Goal: Information Seeking & Learning: Check status

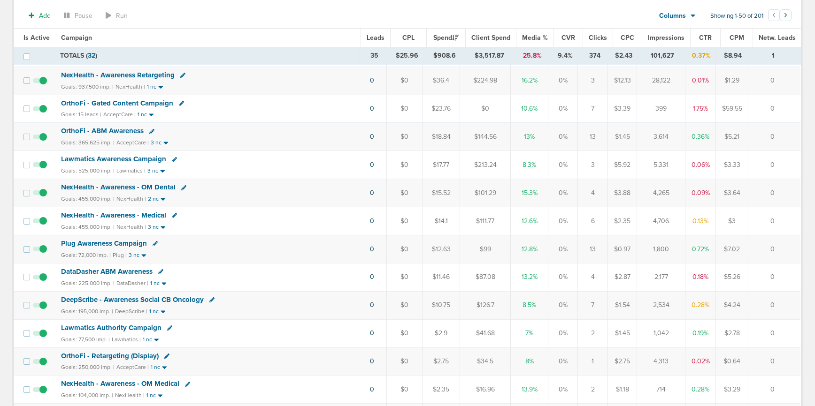
scroll to position [283, 0]
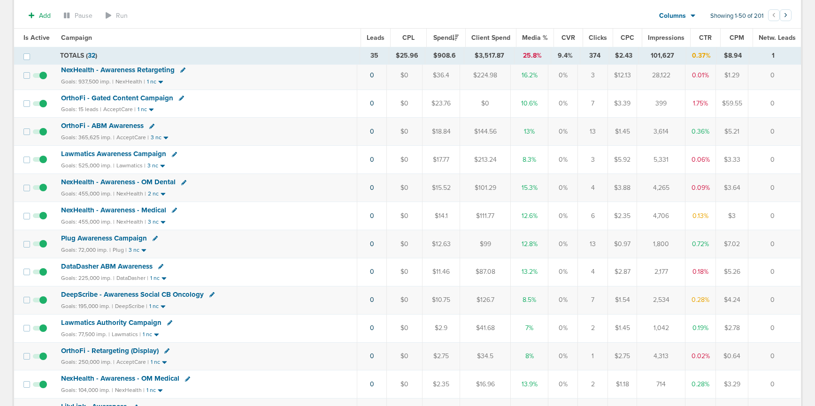
click at [119, 267] on span "DataDasher ABM Awareness" at bounding box center [107, 266] width 92 height 8
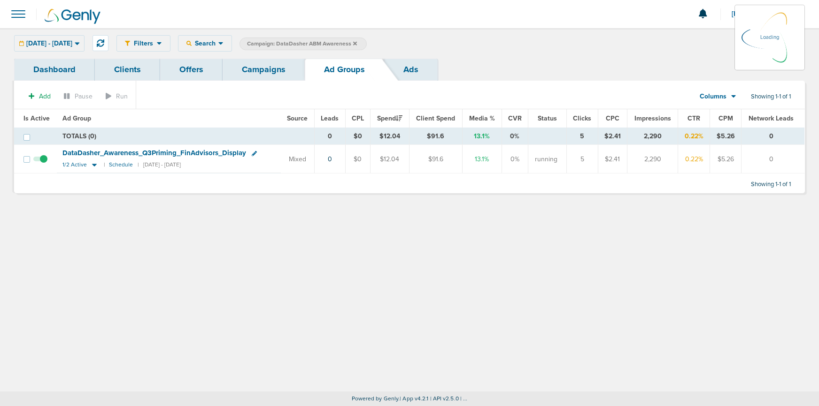
click at [141, 151] on span "DataDasher_ Awareness_ Q3Priming_ FinAdvisors_ Display" at bounding box center [154, 153] width 184 height 8
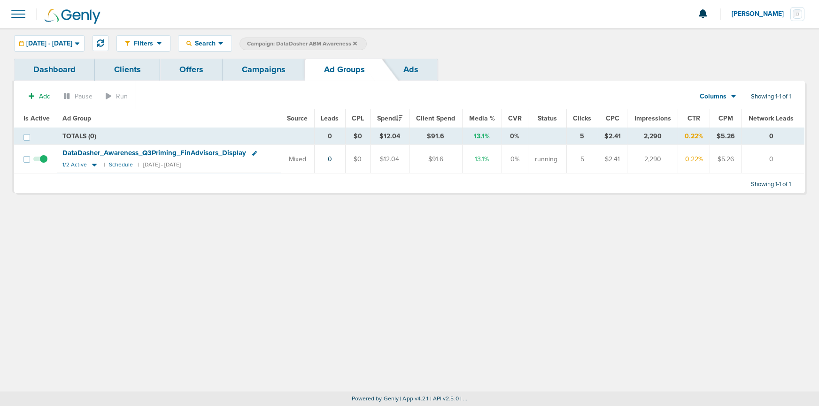
click at [150, 151] on span "DataDasher_ Awareness_ Q3Priming_ FinAdvisors_ Display" at bounding box center [154, 153] width 184 height 8
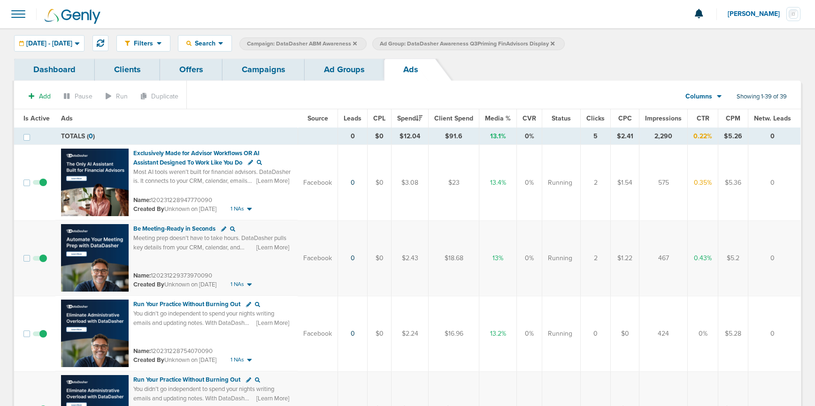
drag, startPoint x: 268, startPoint y: 74, endPoint x: 257, endPoint y: 72, distance: 10.4
click at [268, 74] on link "Campaigns" at bounding box center [263, 70] width 82 height 22
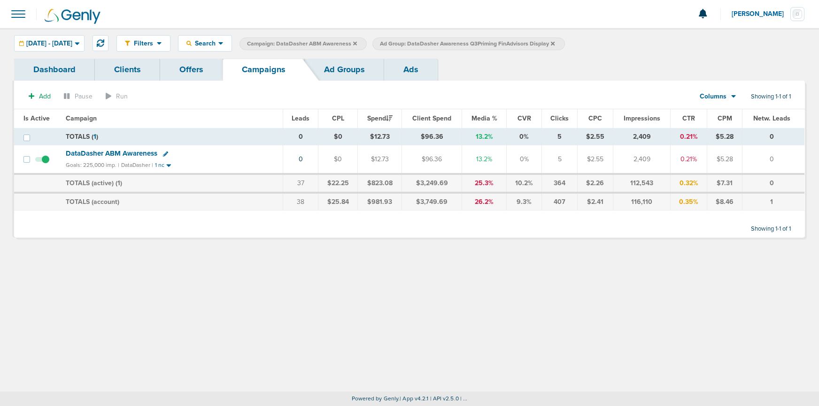
click at [554, 42] on icon at bounding box center [553, 43] width 4 height 4
click at [357, 43] on icon at bounding box center [355, 44] width 4 height 6
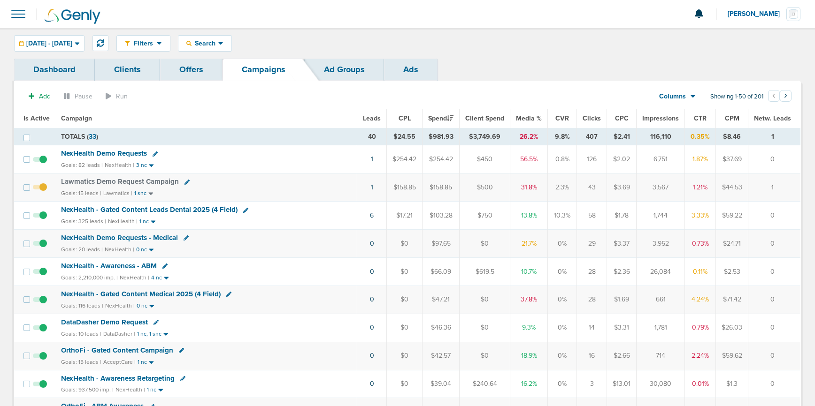
click at [115, 152] on span "NexHealth Demo Requests" at bounding box center [104, 153] width 86 height 8
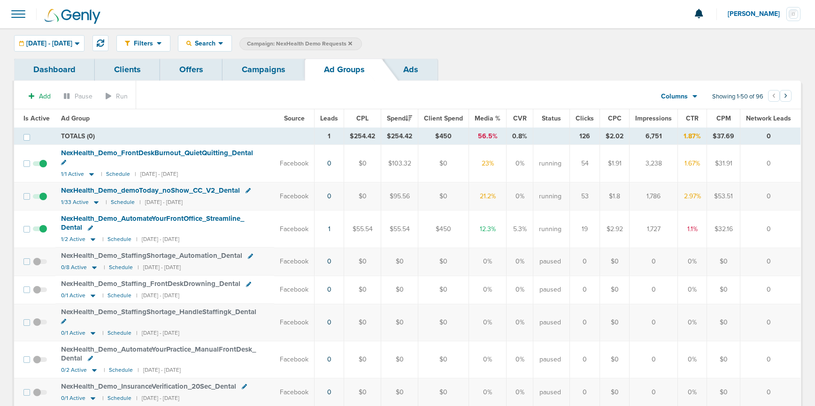
drag, startPoint x: 256, startPoint y: 70, endPoint x: 246, endPoint y: 93, distance: 25.0
click at [255, 71] on link "Campaigns" at bounding box center [263, 70] width 82 height 22
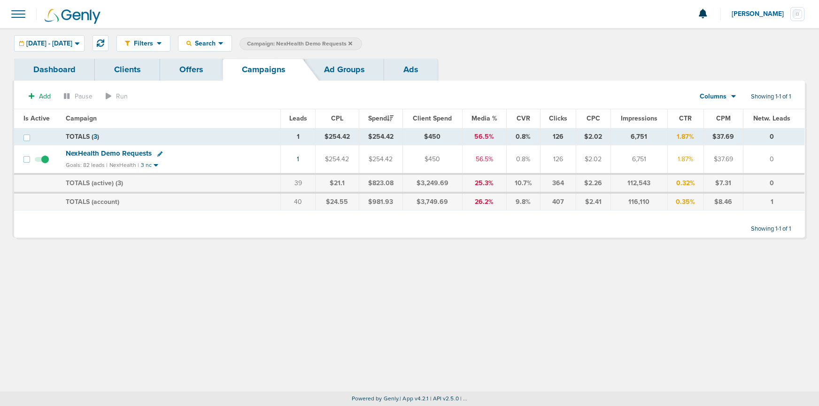
drag, startPoint x: 376, startPoint y: 41, endPoint x: 323, endPoint y: 73, distance: 61.3
click at [352, 42] on icon at bounding box center [350, 44] width 4 height 6
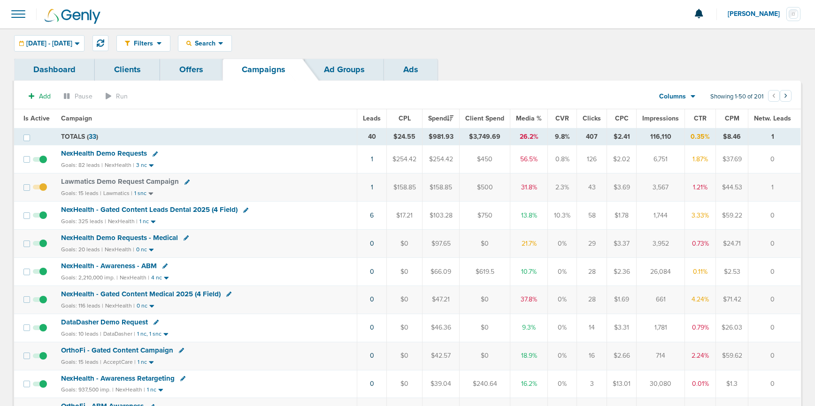
click at [124, 324] on span "DataDasher Demo Request" at bounding box center [104, 322] width 87 height 8
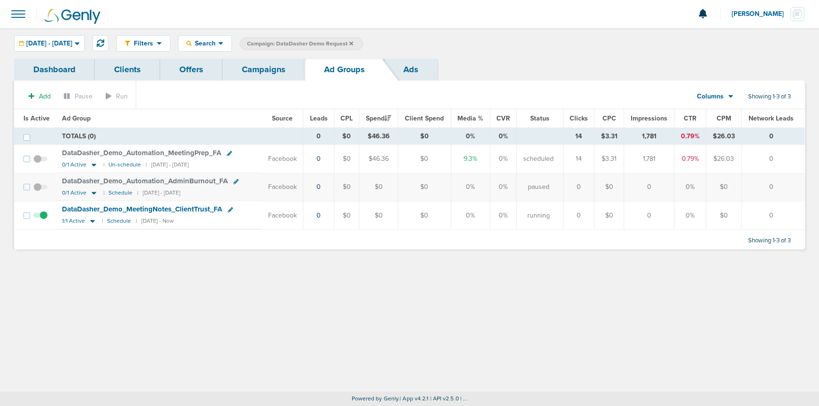
click at [44, 220] on span at bounding box center [40, 220] width 14 height 0
click at [40, 218] on input "checkbox" at bounding box center [40, 218] width 0 height 0
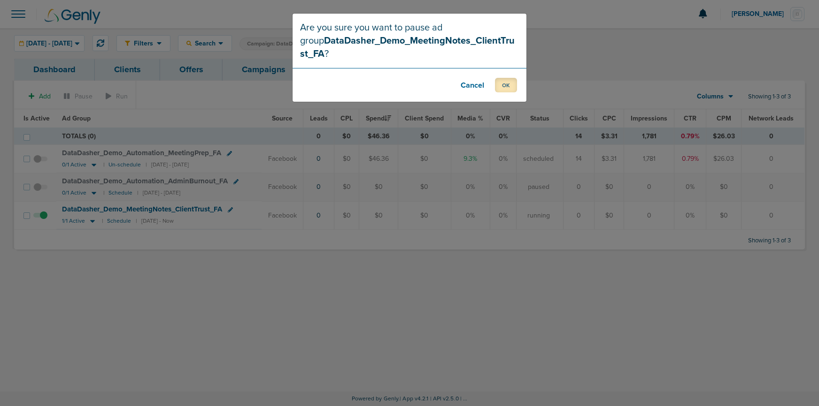
drag, startPoint x: 507, startPoint y: 71, endPoint x: 442, endPoint y: 143, distance: 97.7
click at [507, 78] on button "OK" at bounding box center [506, 85] width 22 height 15
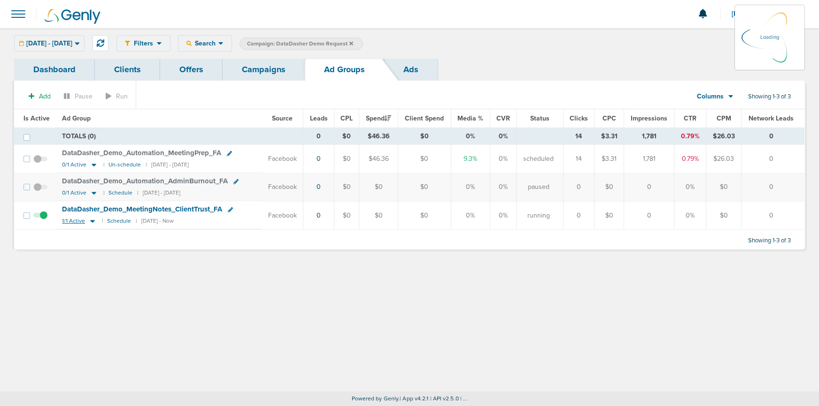
click at [89, 222] on icon at bounding box center [92, 221] width 9 height 8
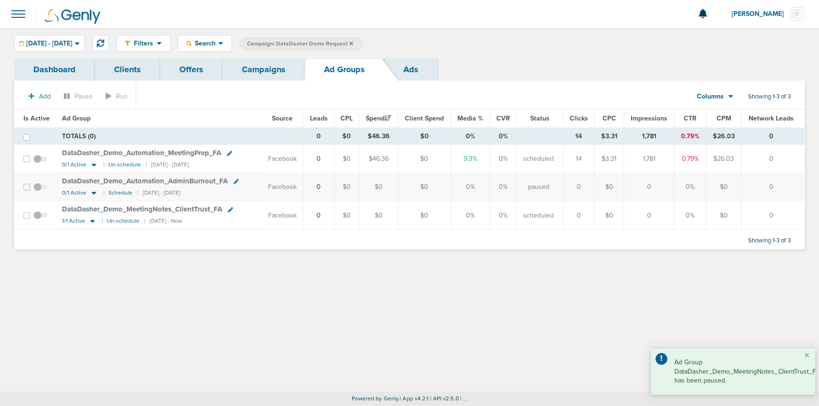
click at [122, 217] on div "1/1 Active | Un-schedule | [DATE] - Now" at bounding box center [122, 221] width 120 height 8
click at [121, 221] on small "Un-schedule" at bounding box center [123, 221] width 32 height 7
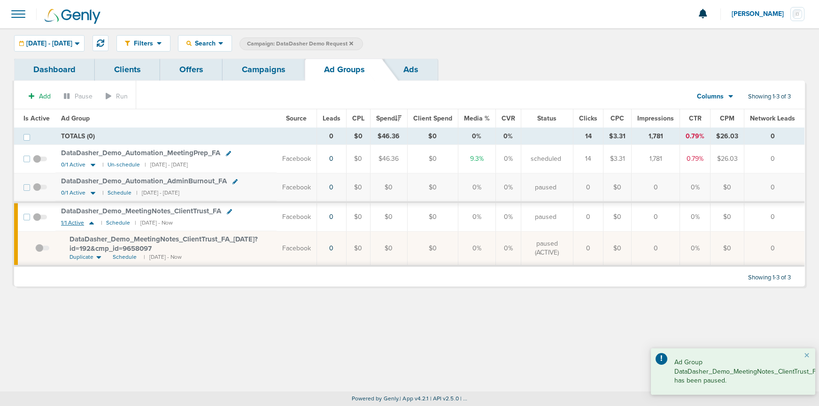
click at [90, 223] on icon at bounding box center [91, 223] width 5 height 3
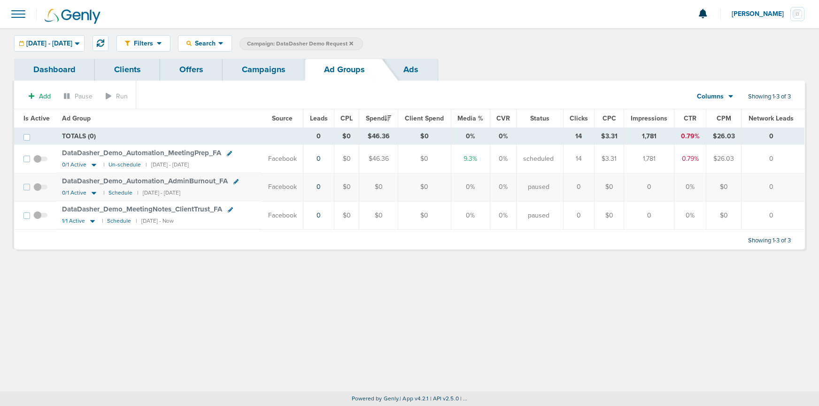
click at [260, 68] on link "Campaigns" at bounding box center [263, 70] width 82 height 22
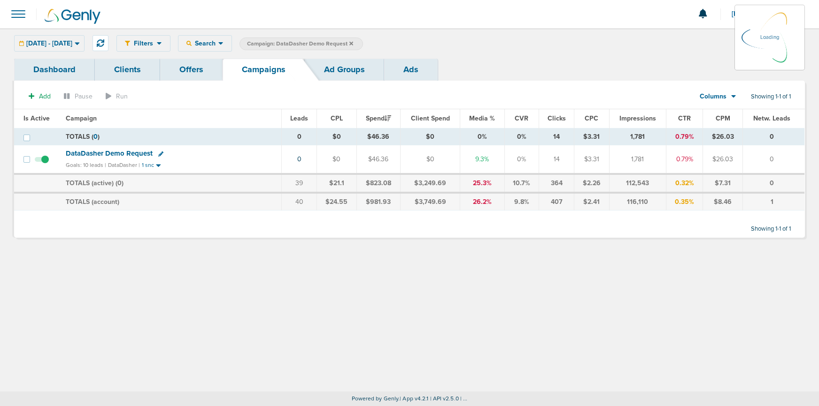
click at [353, 43] on icon at bounding box center [351, 44] width 4 height 6
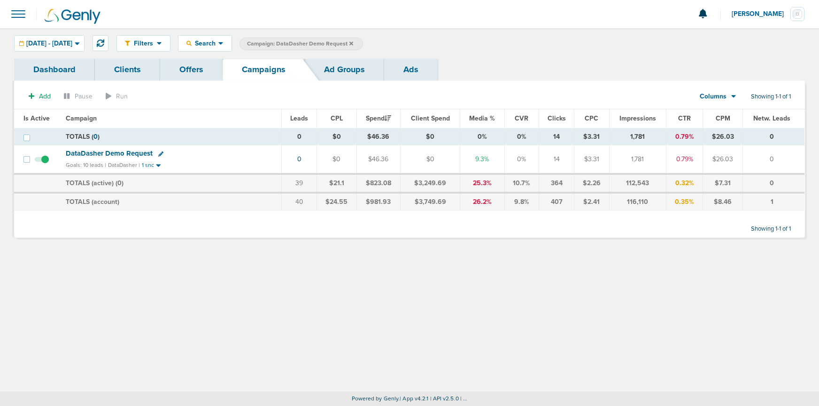
click at [353, 43] on icon at bounding box center [351, 43] width 4 height 4
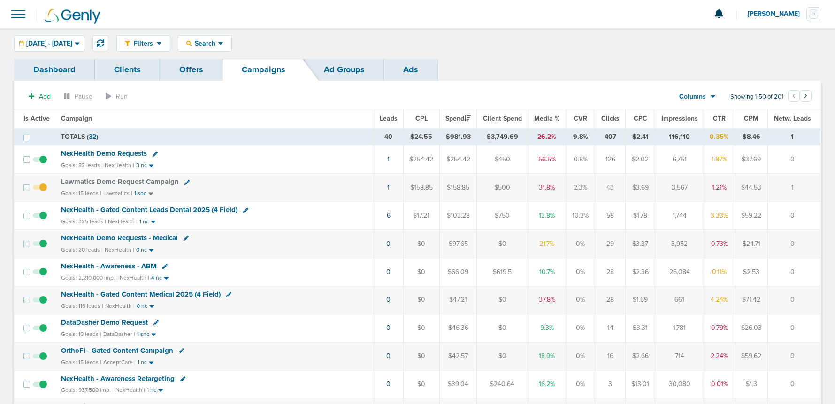
click at [125, 153] on span "NexHealth Demo Requests" at bounding box center [104, 153] width 86 height 8
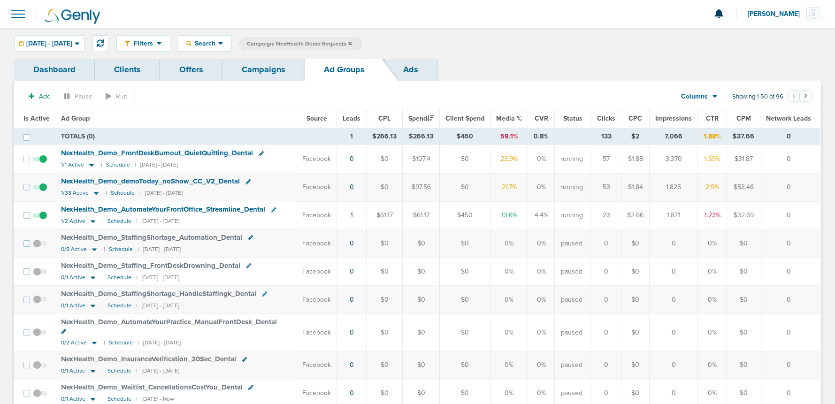
click at [255, 69] on link "Campaigns" at bounding box center [263, 70] width 82 height 22
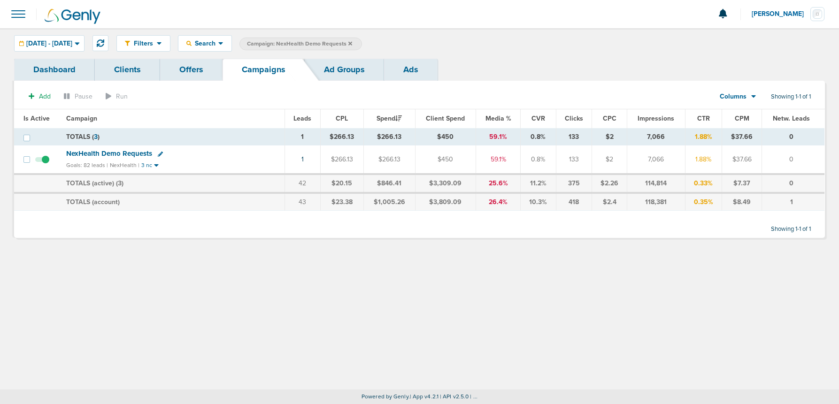
click at [352, 43] on icon at bounding box center [350, 43] width 4 height 4
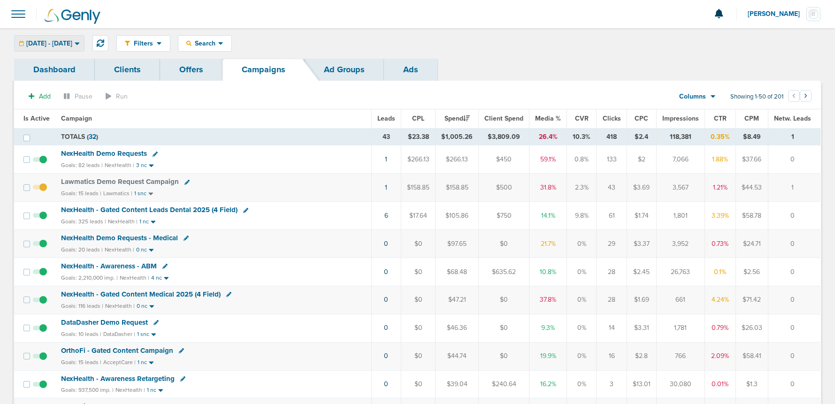
click at [54, 43] on span "[DATE] - [DATE]" at bounding box center [49, 43] width 46 height 7
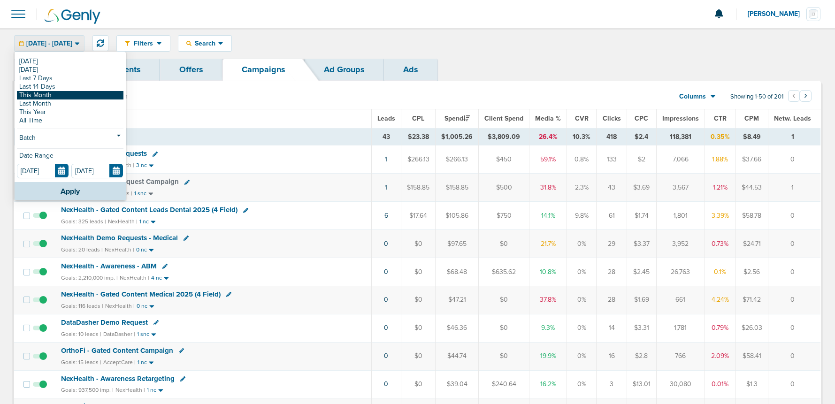
click at [52, 95] on link "This Month" at bounding box center [70, 95] width 107 height 8
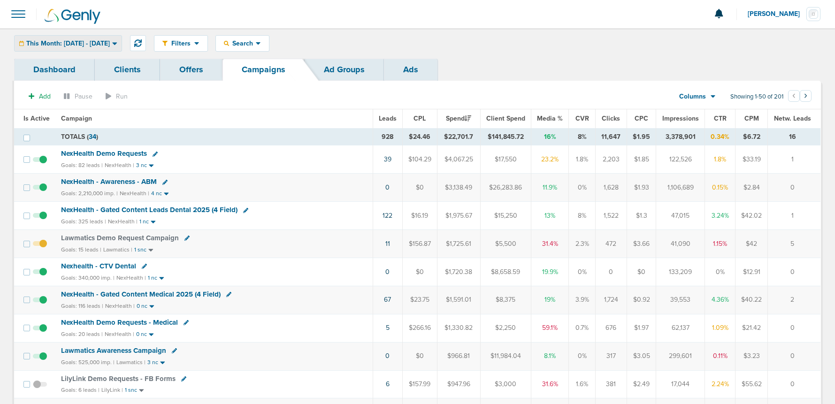
click at [61, 42] on span "This Month: [DATE] - [DATE]" at bounding box center [68, 43] width 84 height 7
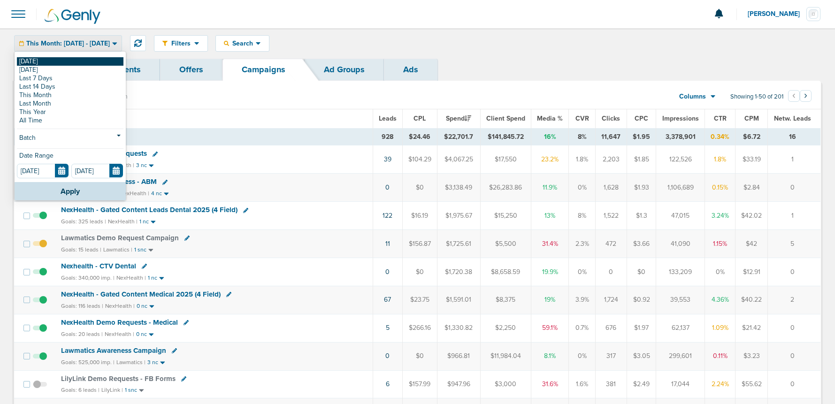
click at [58, 60] on link "[DATE]" at bounding box center [70, 61] width 107 height 8
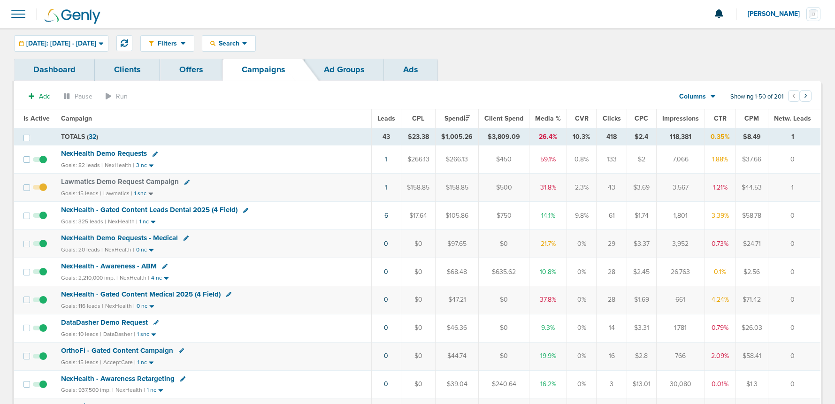
click at [243, 52] on div "Filters Active Only Settings Status Active Inactive Objectives MQL SQL Traffic …" at bounding box center [417, 43] width 835 height 31
click at [242, 45] on span "Search" at bounding box center [228, 43] width 27 height 8
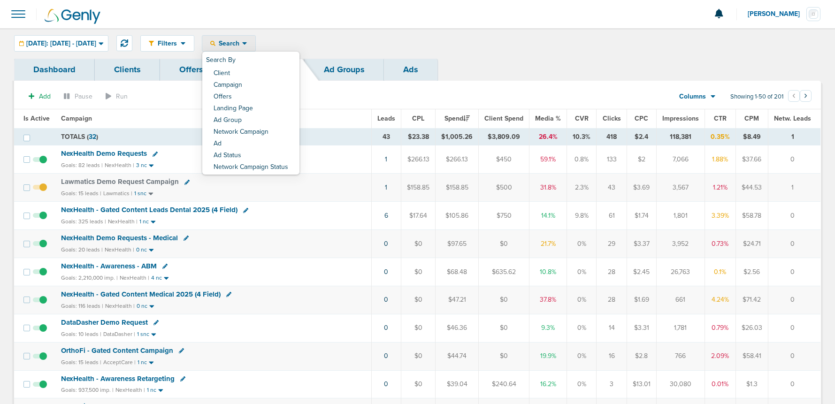
click at [252, 77] on link "Client" at bounding box center [250, 74] width 97 height 12
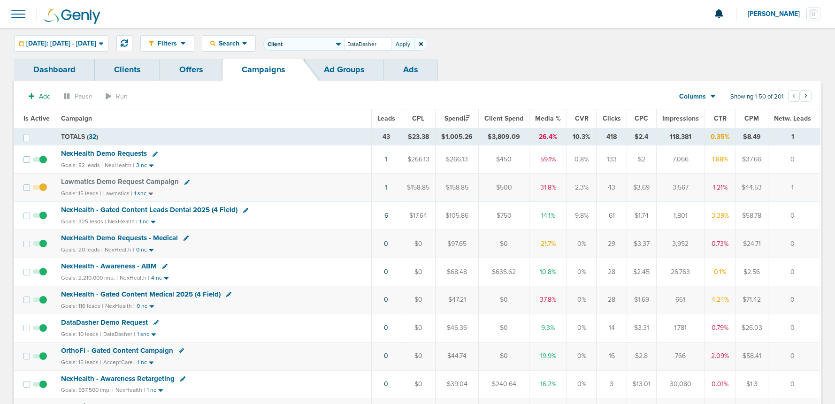
type input "DataDasher"
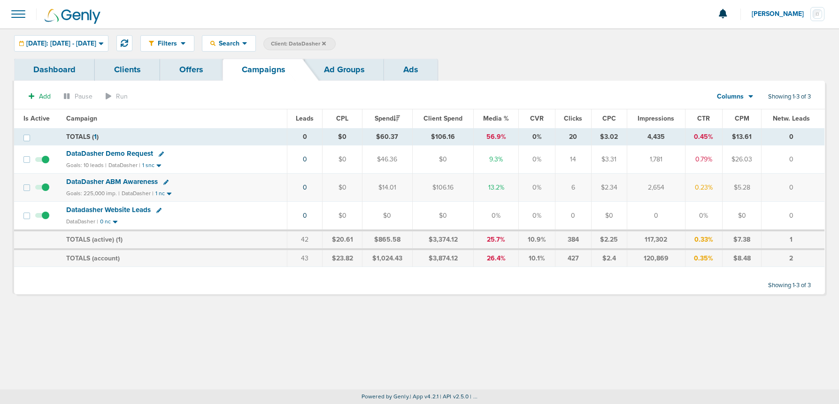
click at [92, 153] on span "DataDasher Demo Request" at bounding box center [109, 153] width 87 height 8
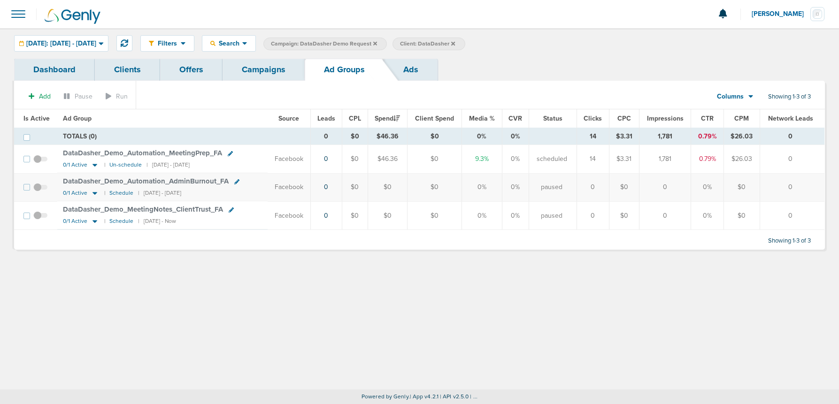
click at [181, 69] on link "Offers" at bounding box center [191, 70] width 62 height 22
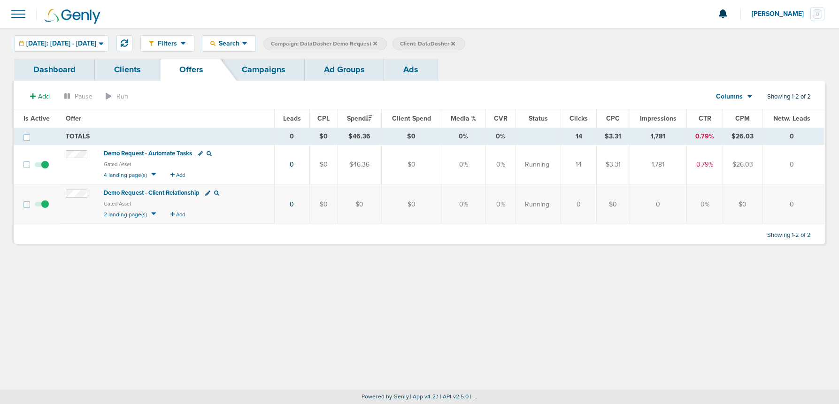
click at [144, 152] on span "Demo Request - Automate Tasks" at bounding box center [148, 154] width 88 height 8
